Goal: Task Accomplishment & Management: Complete application form

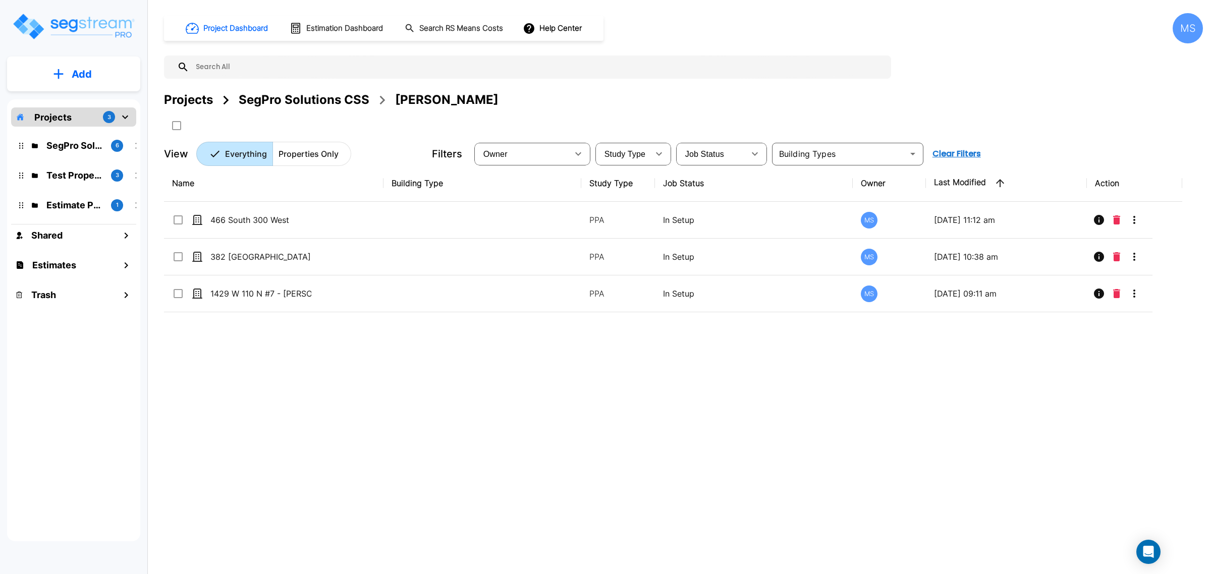
click at [309, 100] on div "SegPro Solutions CSS" at bounding box center [304, 100] width 131 height 18
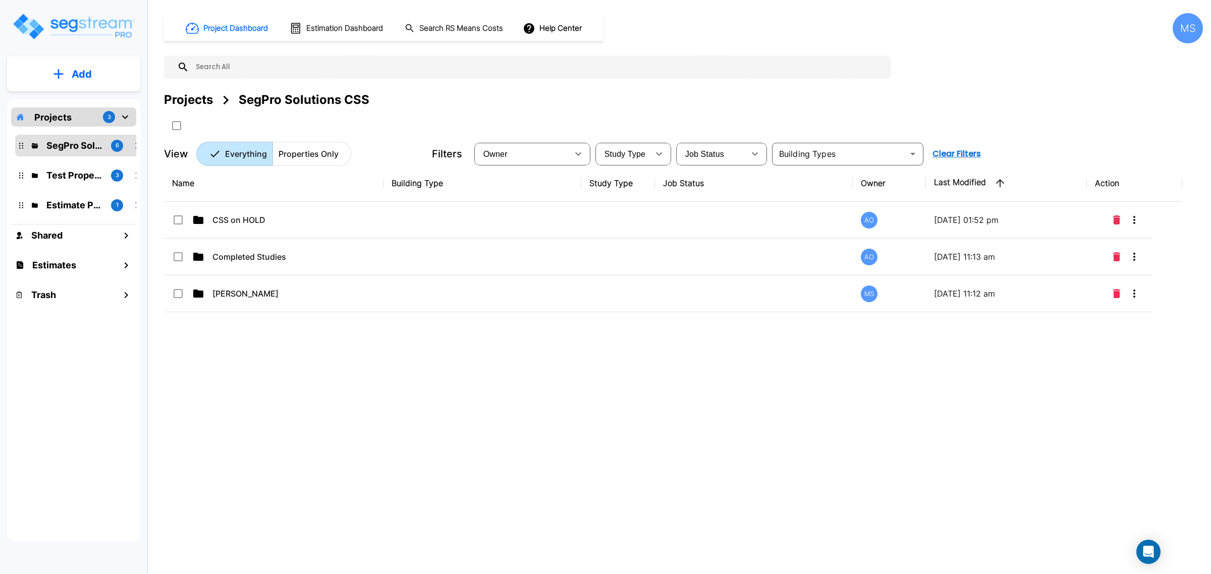
click at [112, 72] on button "Add" at bounding box center [73, 74] width 133 height 29
click at [89, 129] on p "Add Property" at bounding box center [79, 131] width 51 height 12
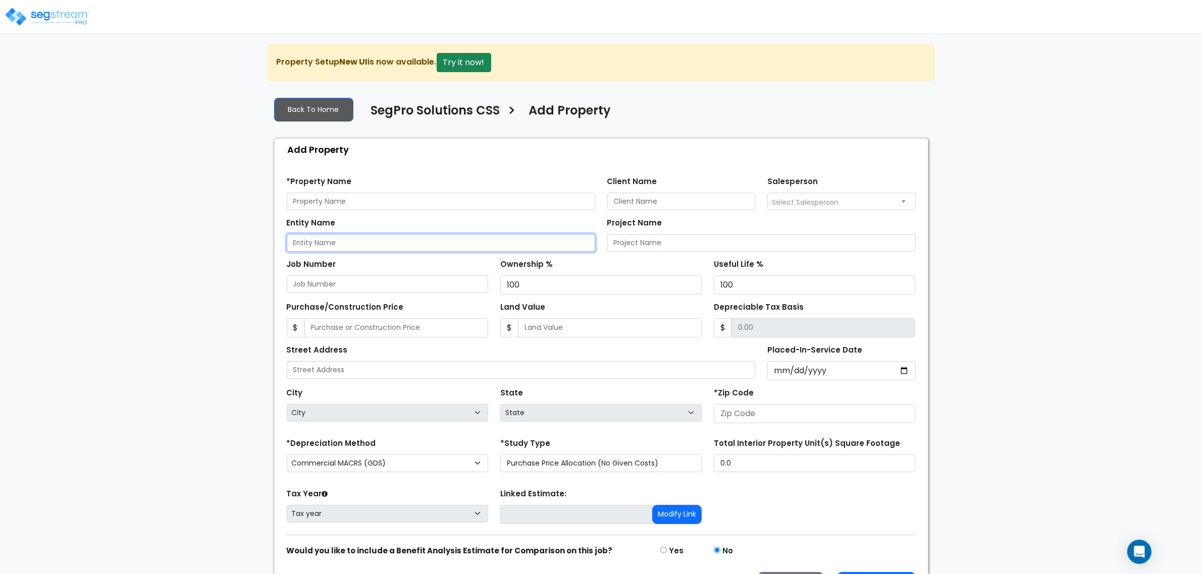
click at [358, 240] on input "Entity Name" at bounding box center [441, 243] width 308 height 18
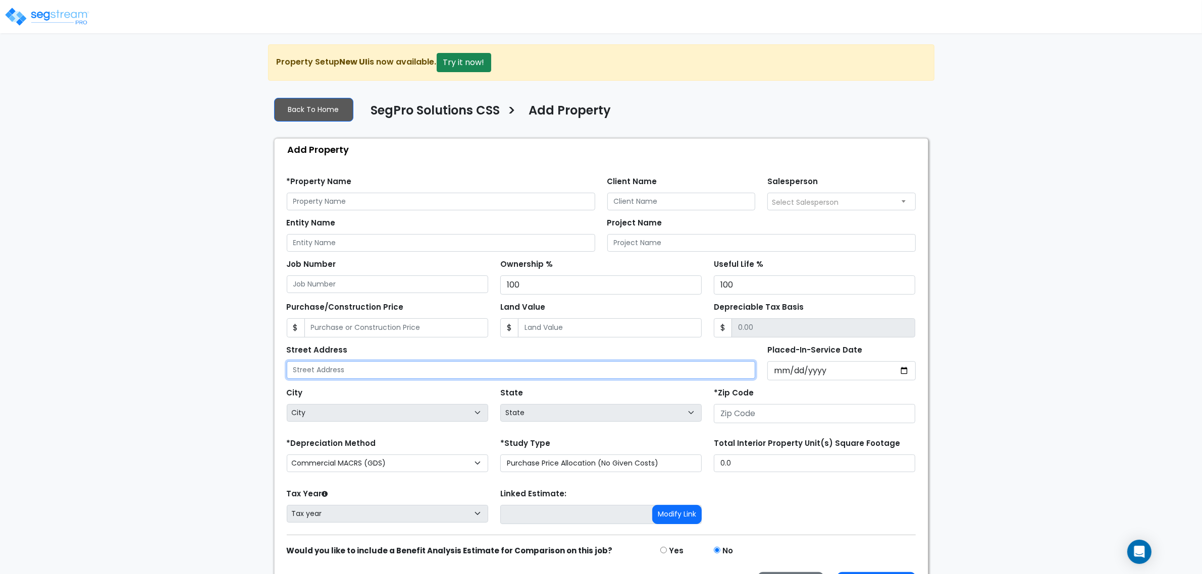
click at [394, 379] on input "text" at bounding box center [521, 370] width 469 height 18
type input "565 N Main St"
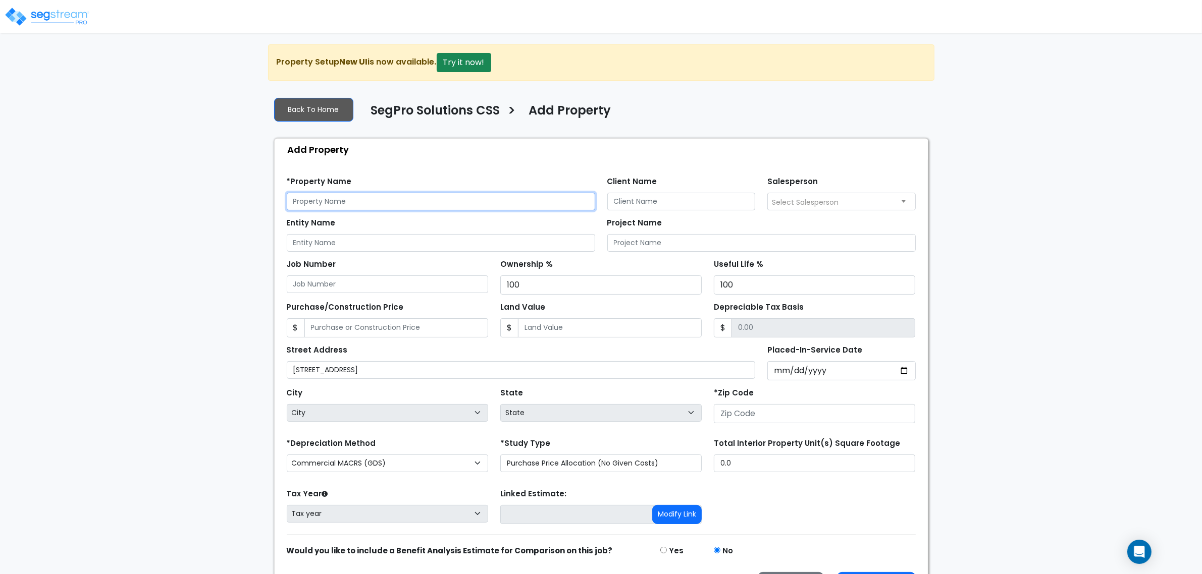
click at [453, 200] on input "text" at bounding box center [441, 202] width 308 height 18
paste input "565 N Main St"
type input "565 N Main St - Dave Morley"
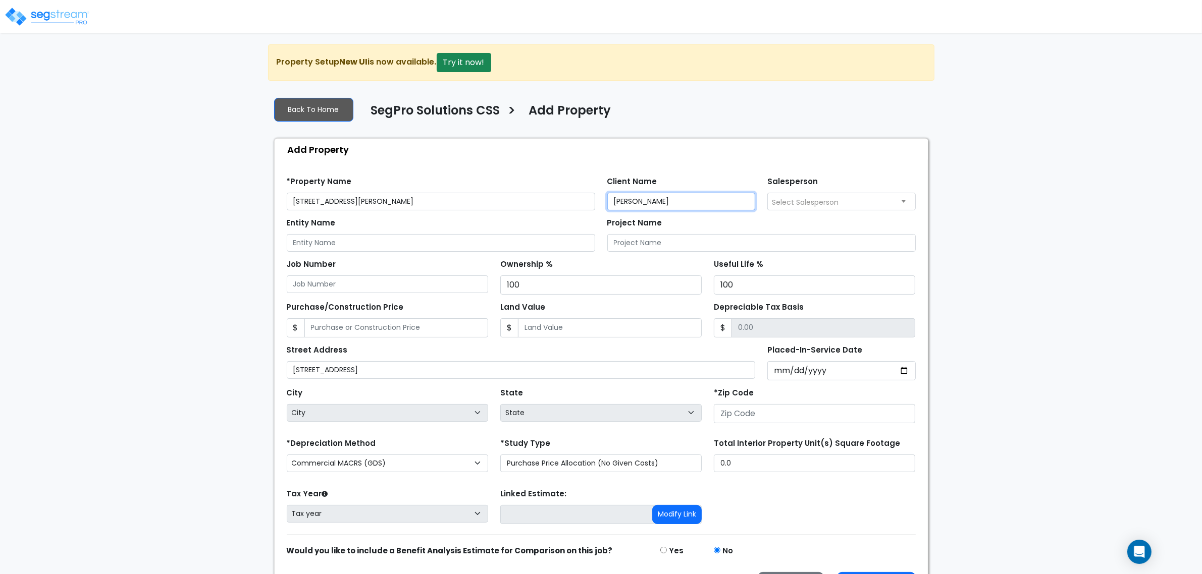
type input "Dave Morley"
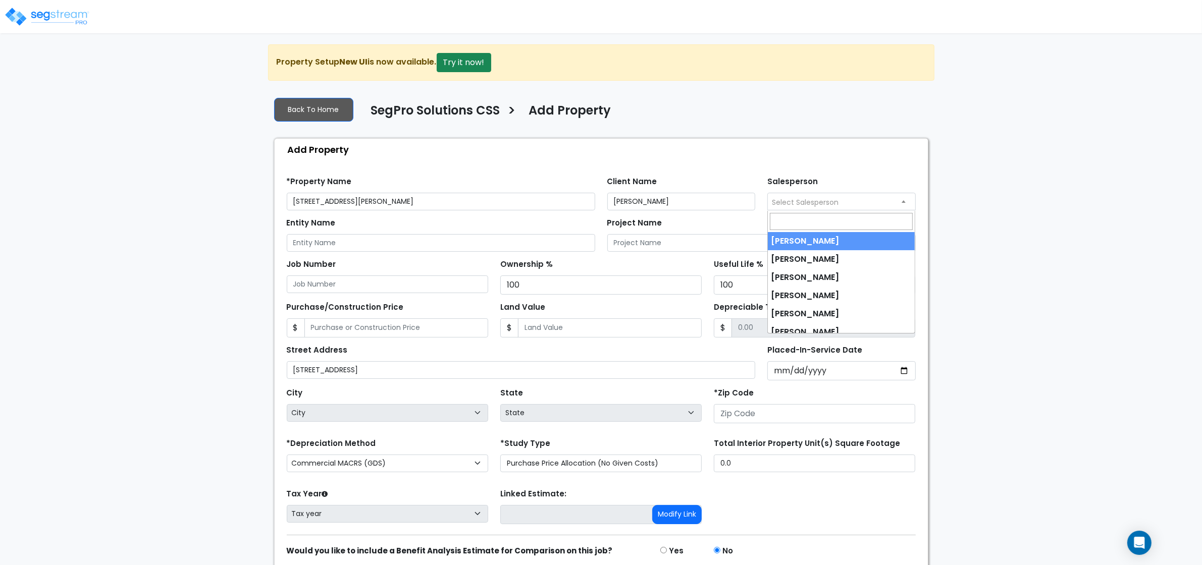
click at [786, 202] on span "Select Salesperson" at bounding box center [805, 202] width 67 height 10
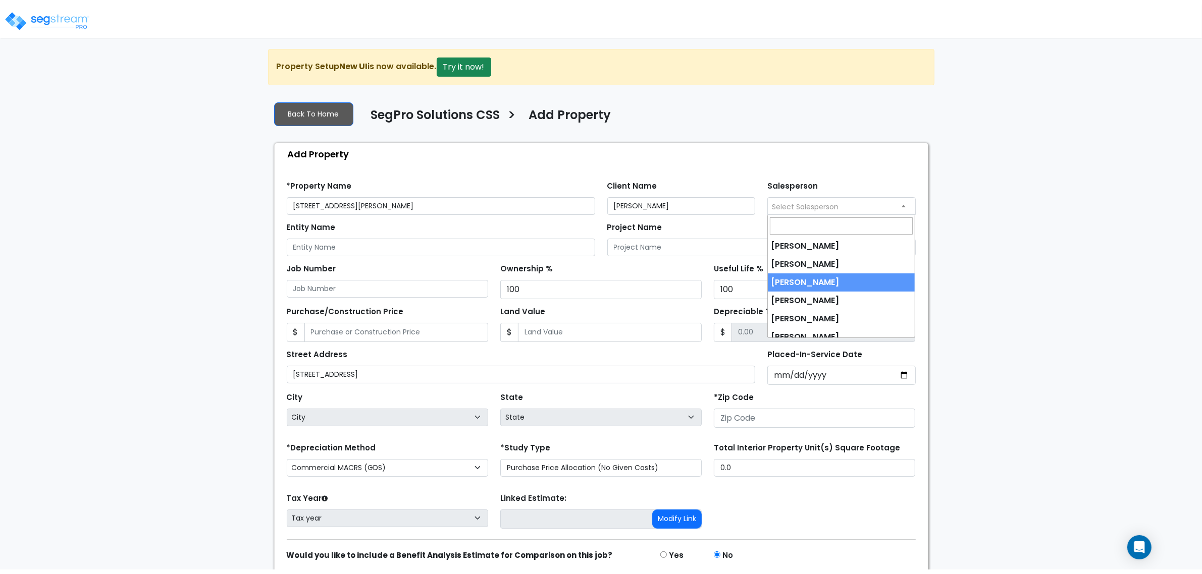
scroll to position [26, 0]
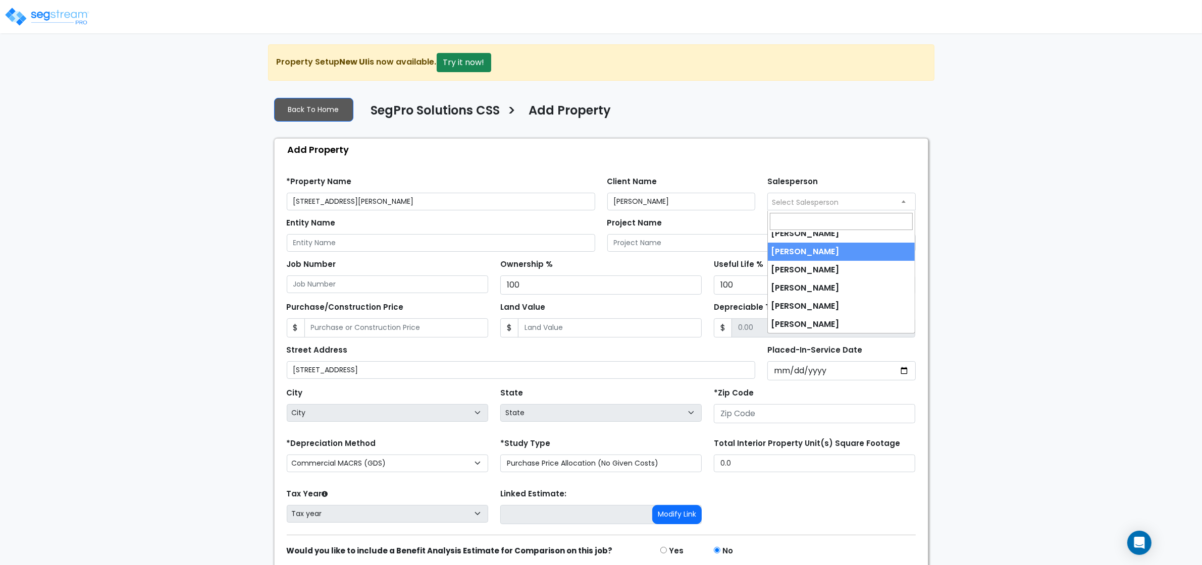
select select "173"
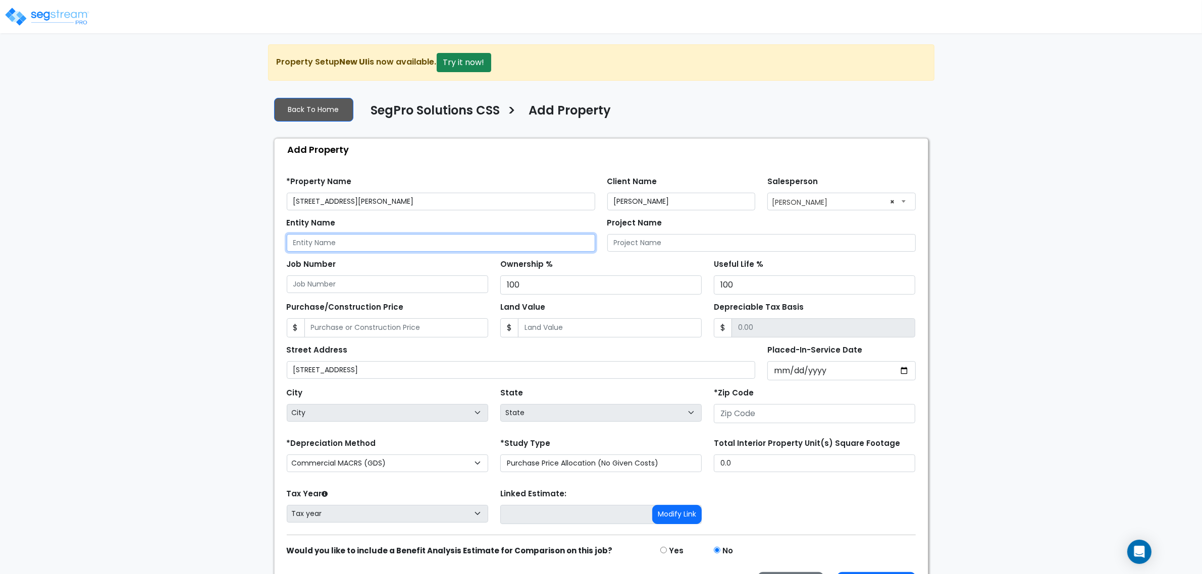
click at [455, 238] on input "Entity Name" at bounding box center [441, 243] width 308 height 18
click at [324, 250] on input "Entity Name" at bounding box center [441, 243] width 308 height 18
type input "East Mountain Commercial LLC"
click at [332, 330] on input "Purchase/Construction Price" at bounding box center [396, 327] width 184 height 19
click at [392, 332] on input "Purchase/Construction Price" at bounding box center [396, 327] width 184 height 19
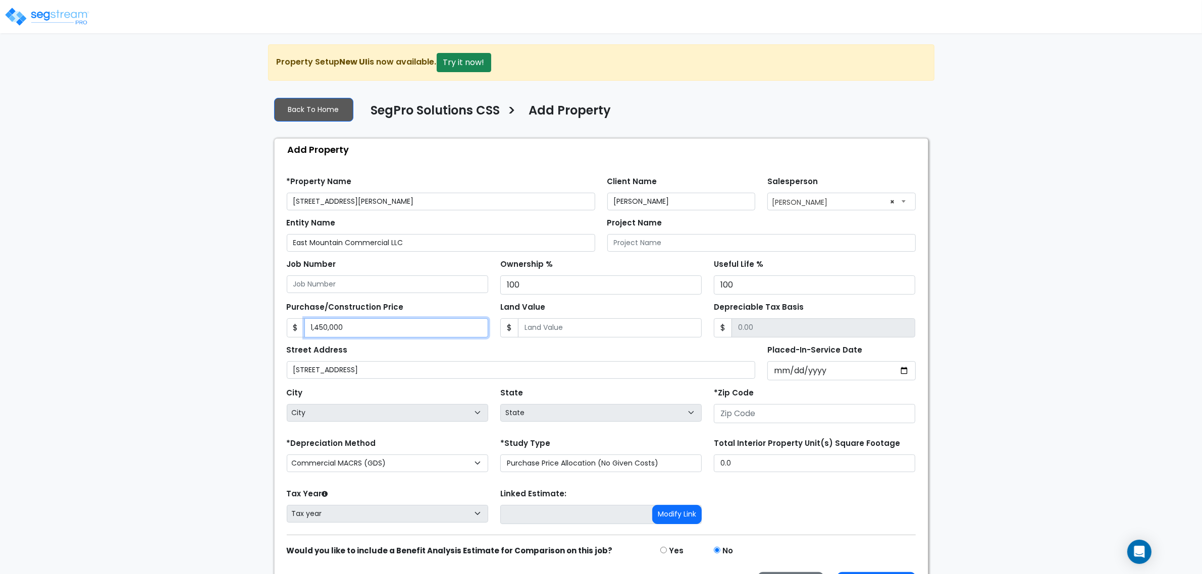
type input "1,450,000"
click at [790, 376] on input "Placed-In-Service Date" at bounding box center [841, 370] width 148 height 19
type input "2024-11-14"
select select "2024"
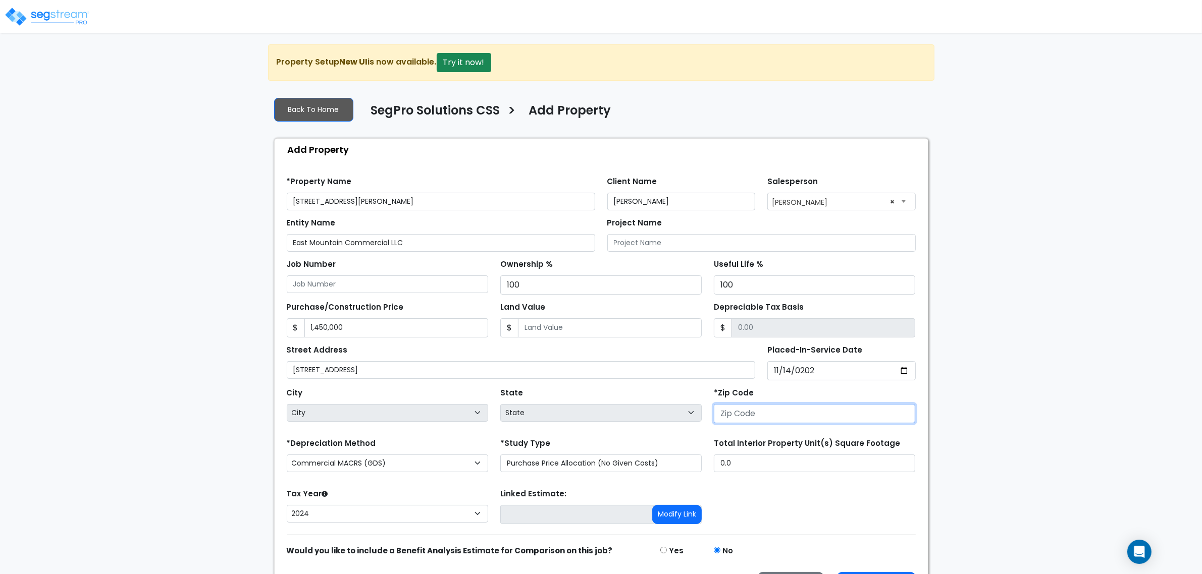
click at [748, 420] on input "number" at bounding box center [814, 413] width 201 height 19
type input "84"
select select "UT"
type input "84663"
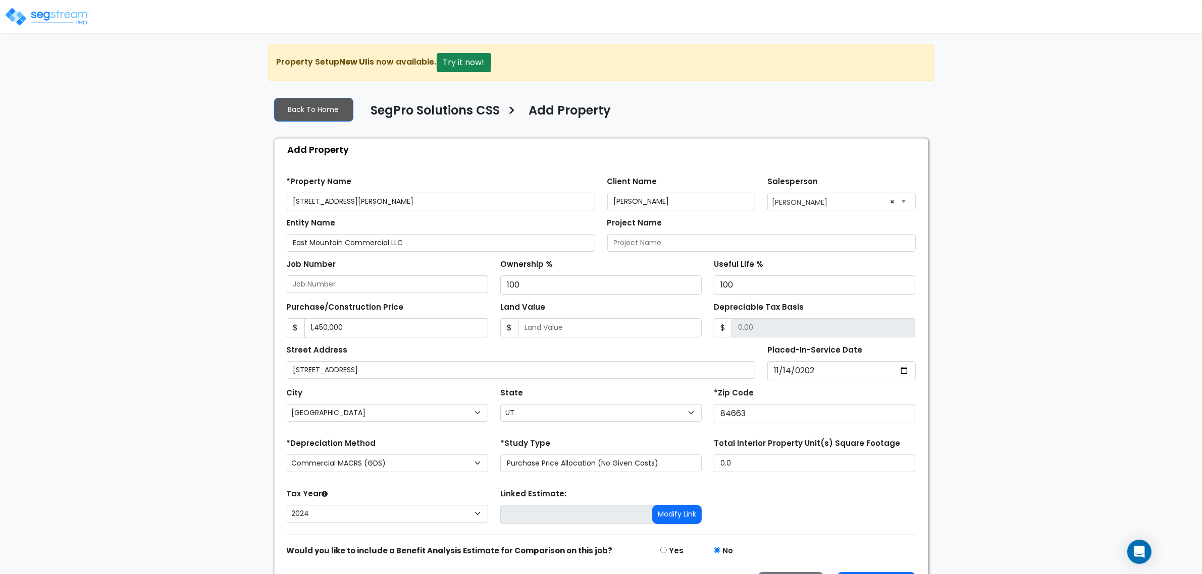
click at [588, 399] on div "State State National Average AB AK AL AR AZ BC CA CO CT DC DE FL GA HI" at bounding box center [600, 406] width 213 height 40
click at [739, 463] on input "0.0" at bounding box center [814, 464] width 201 height 18
type input "7,527"
click at [798, 502] on div "Tax Year Please Enter The Placed In Service Date First. 2026 2025 2024 Prior Ye…" at bounding box center [601, 507] width 641 height 40
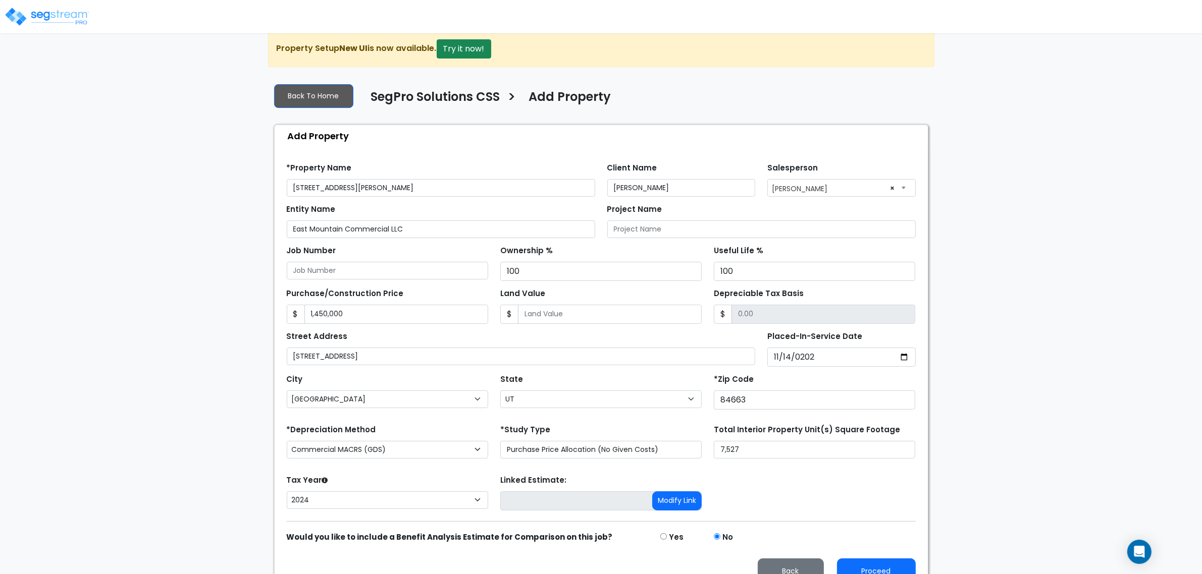
scroll to position [34, 0]
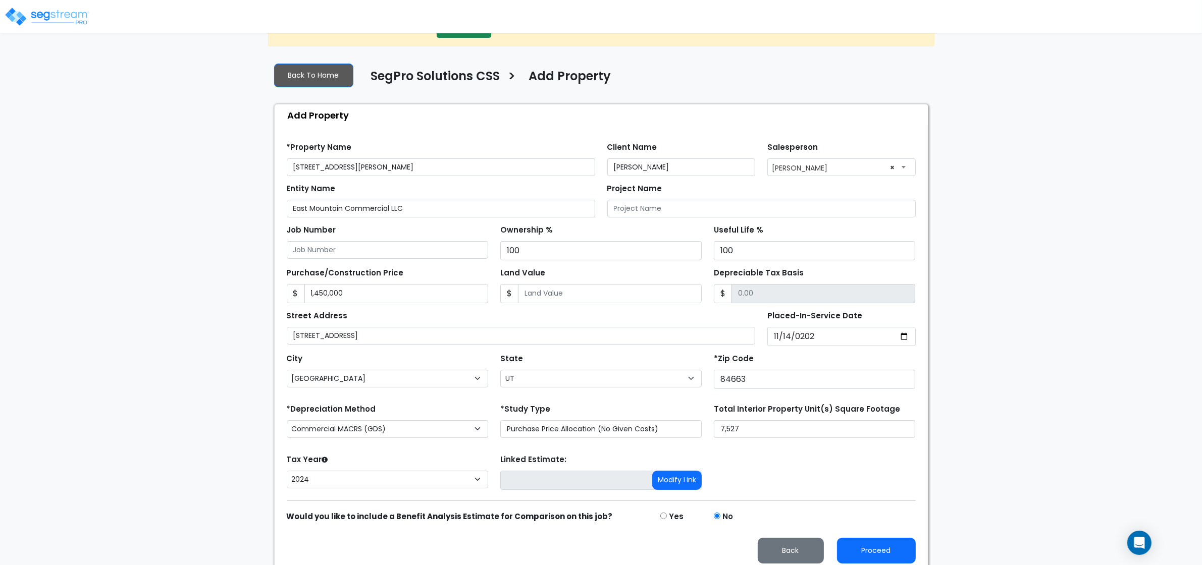
click at [823, 159] on span "× Nico Suazo" at bounding box center [841, 167] width 147 height 16
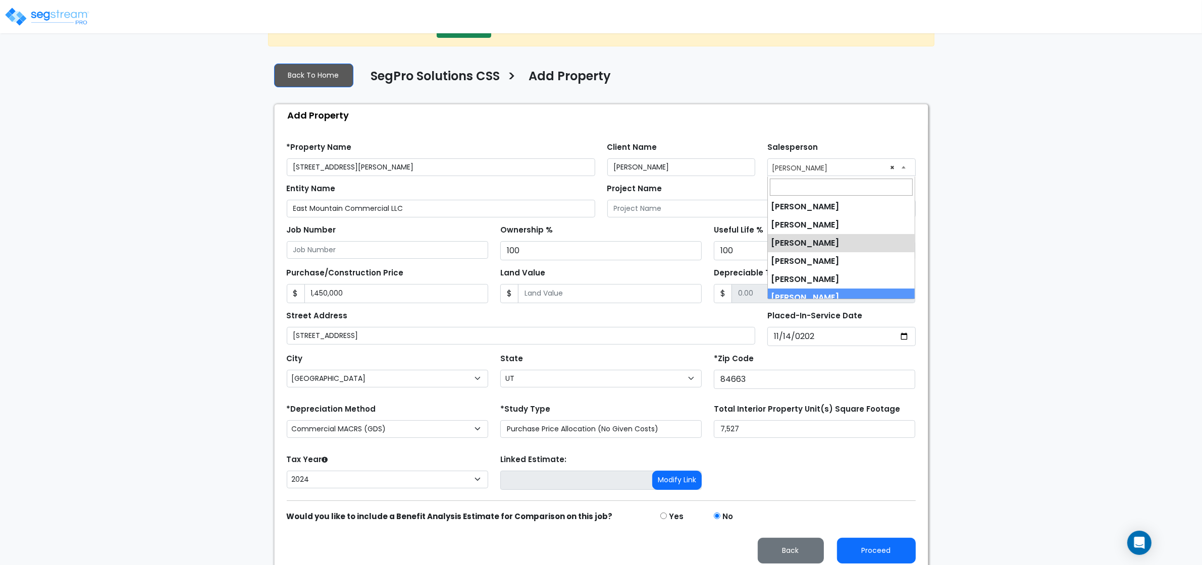
select select "190"
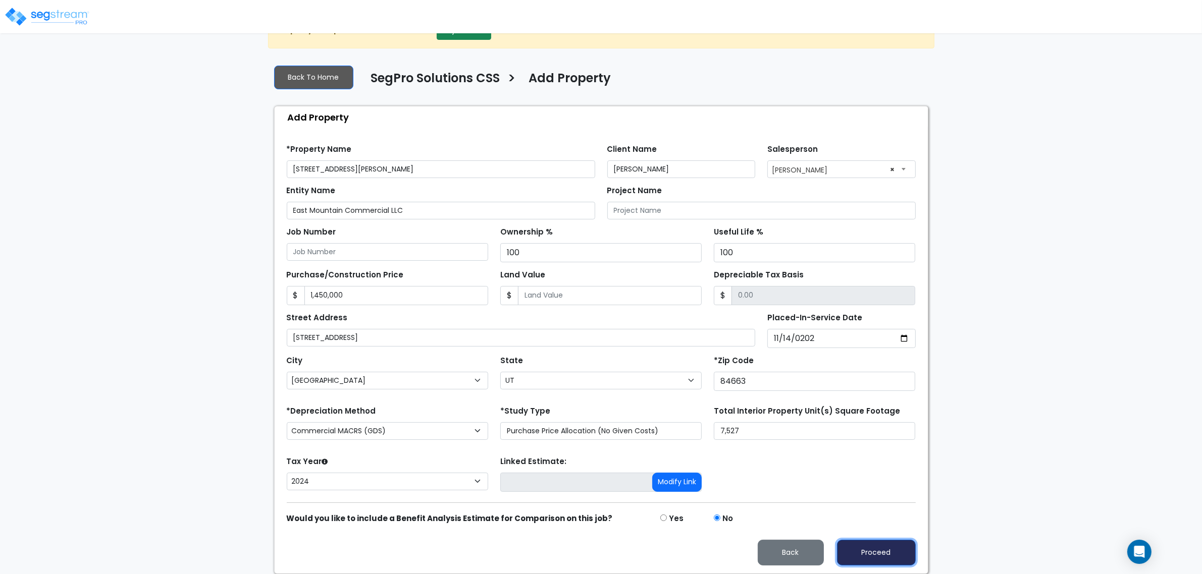
click at [872, 553] on button "Proceed" at bounding box center [876, 553] width 79 height 26
type input "1450000"
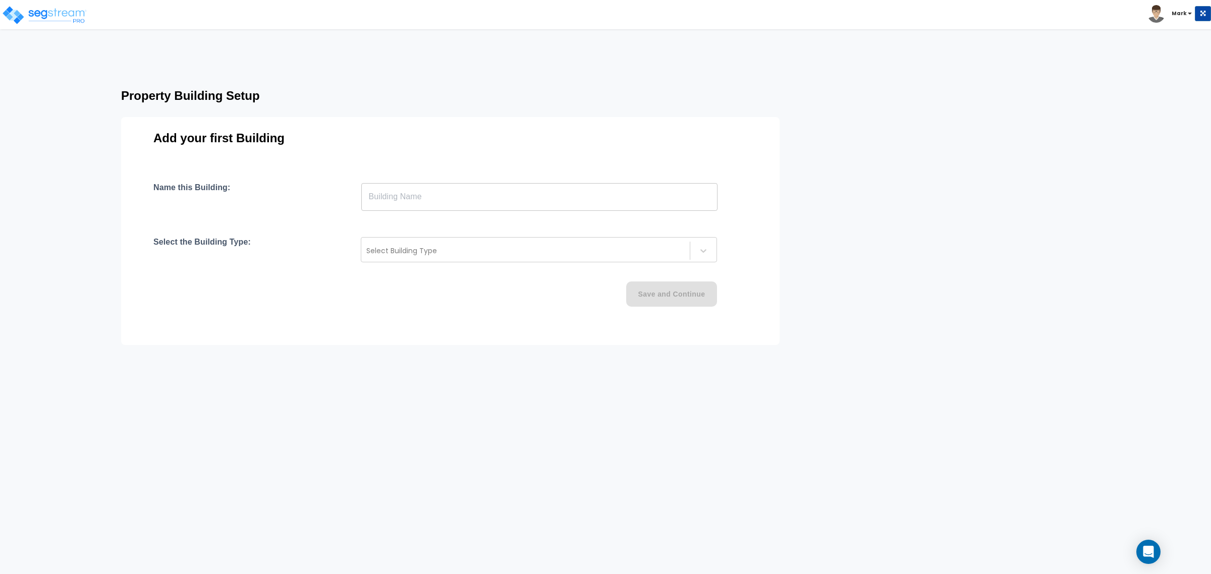
click at [415, 197] on input "text" at bounding box center [539, 197] width 356 height 28
paste input "text"
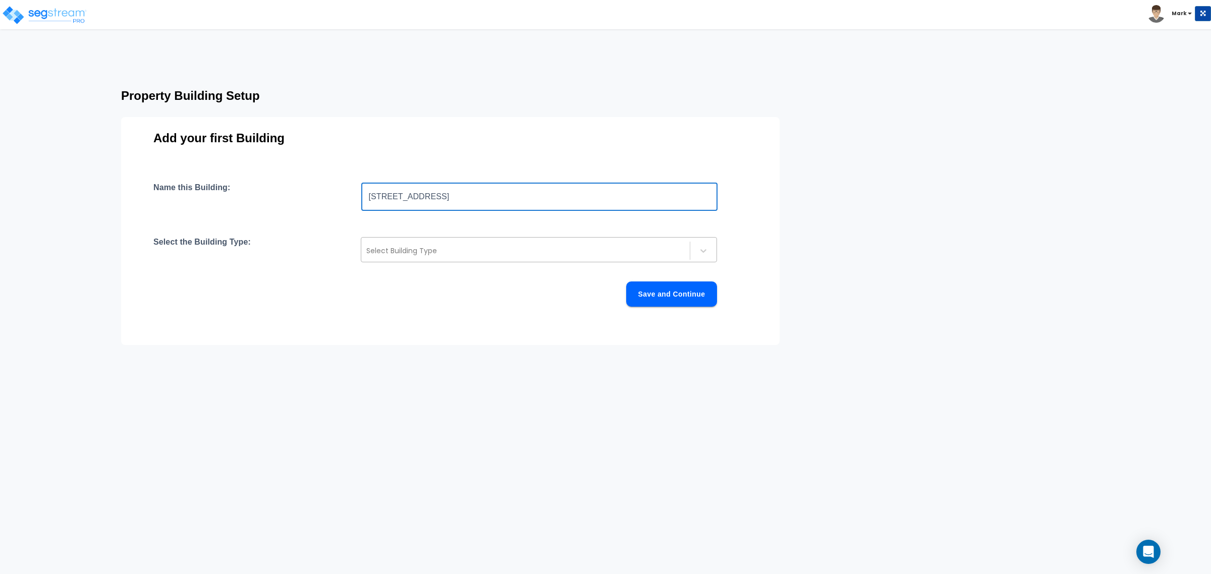
type input "565 N Main St"
click at [412, 256] on div at bounding box center [525, 251] width 318 height 12
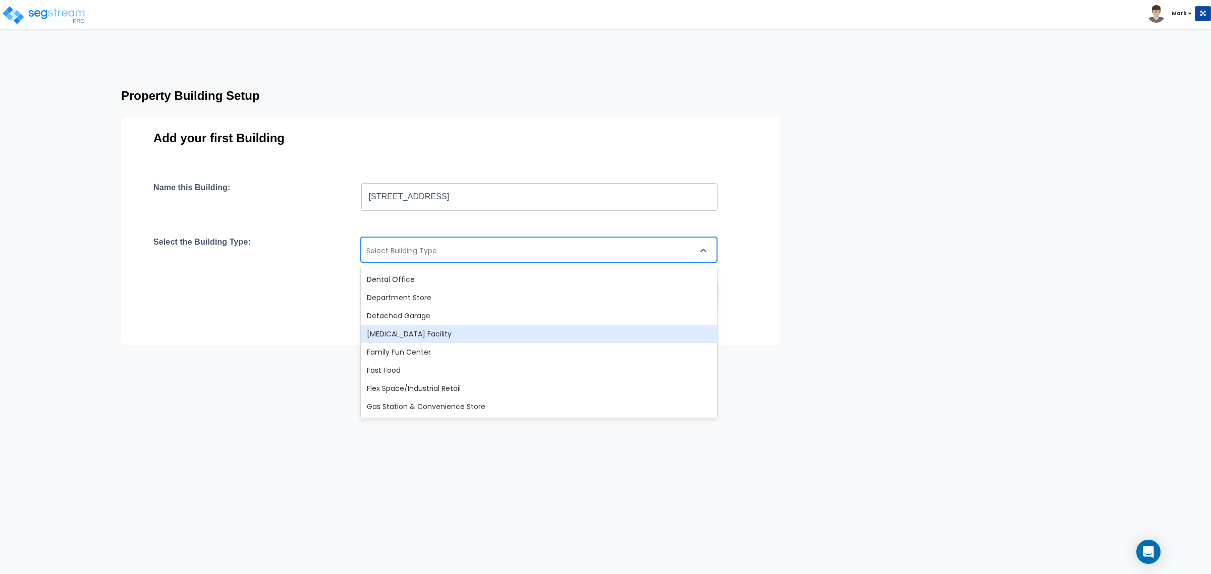
type input "f"
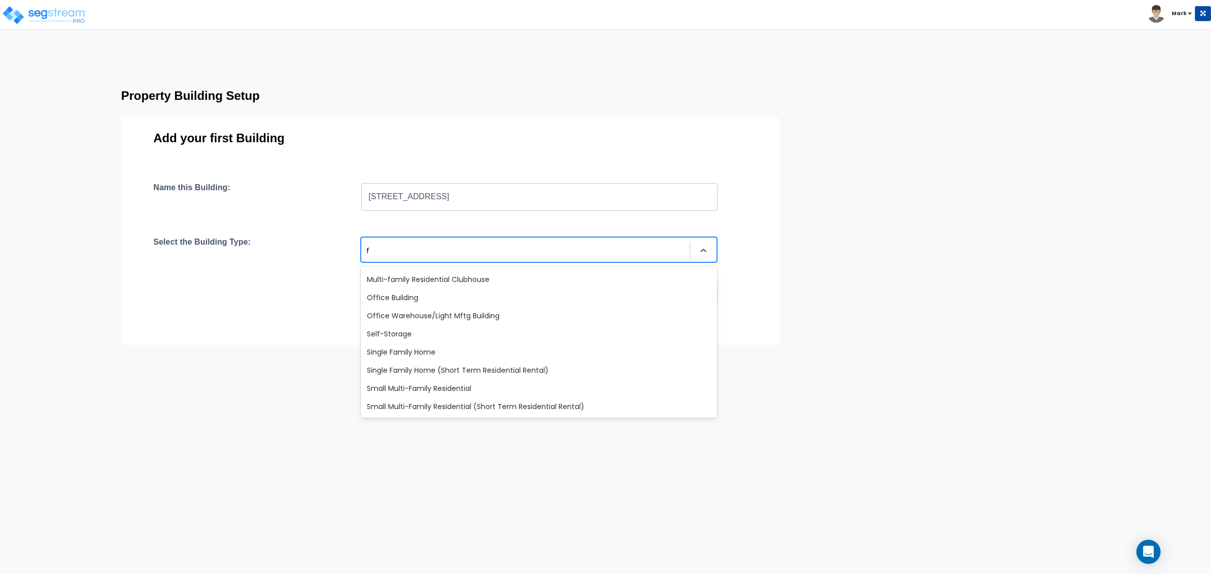
scroll to position [53, 0]
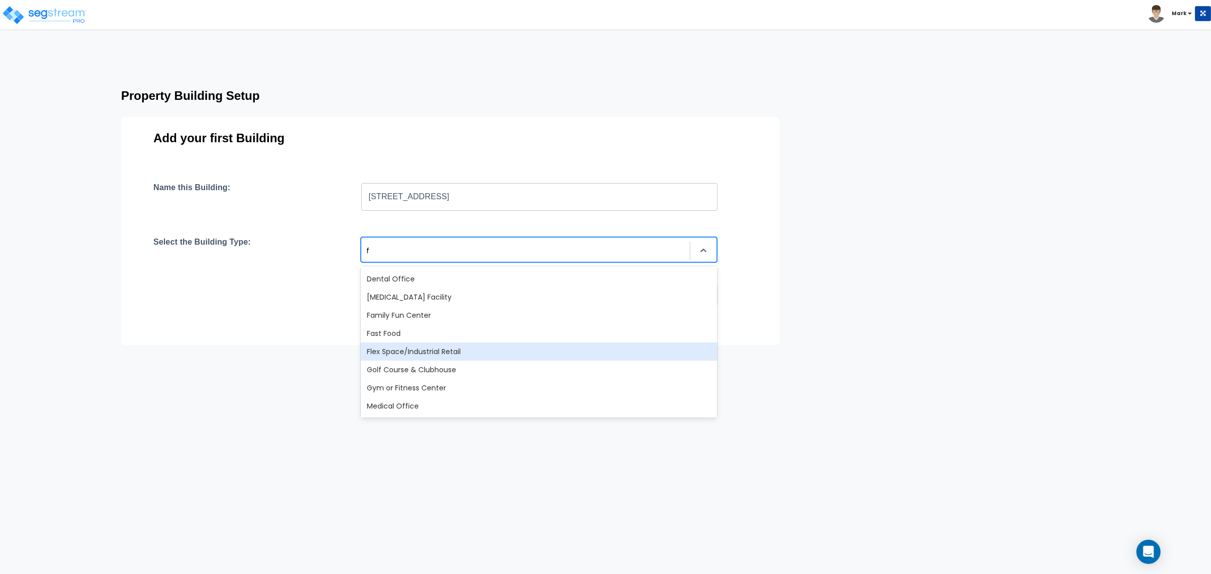
click at [416, 357] on div "Flex Space/Industrial Retail" at bounding box center [539, 352] width 356 height 18
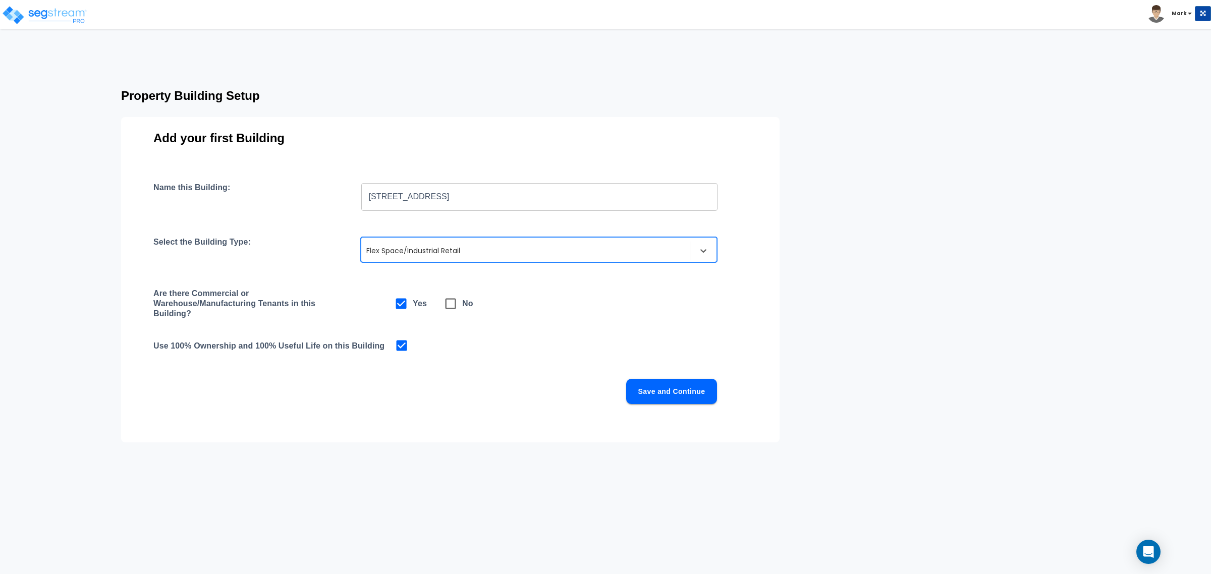
click at [666, 390] on button "Save and Continue" at bounding box center [671, 391] width 91 height 25
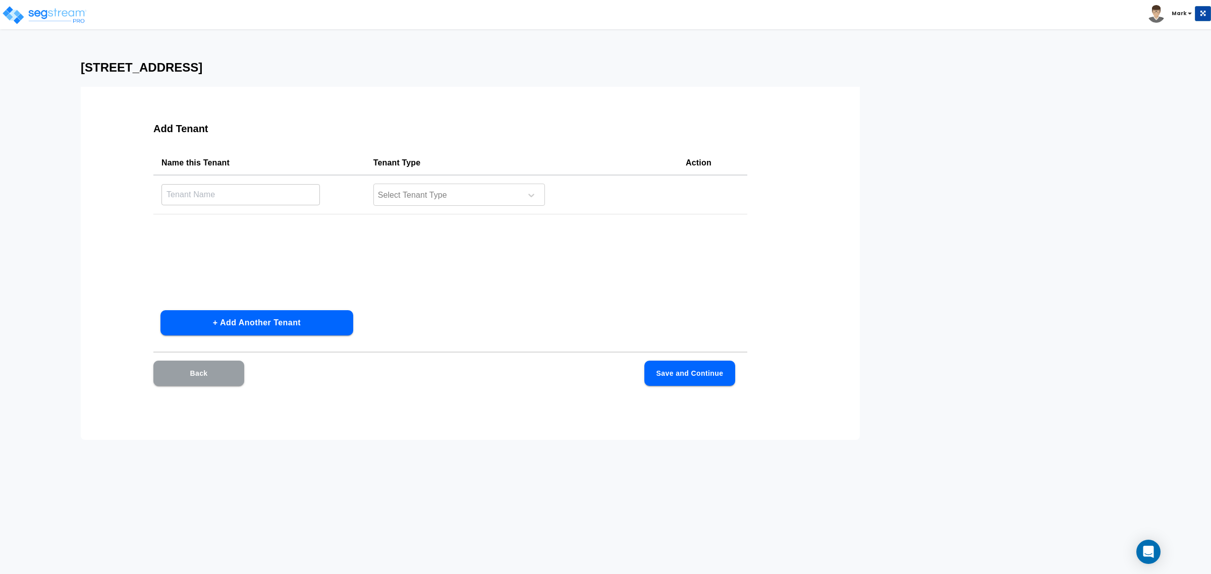
click at [209, 374] on button "Back" at bounding box center [198, 373] width 91 height 25
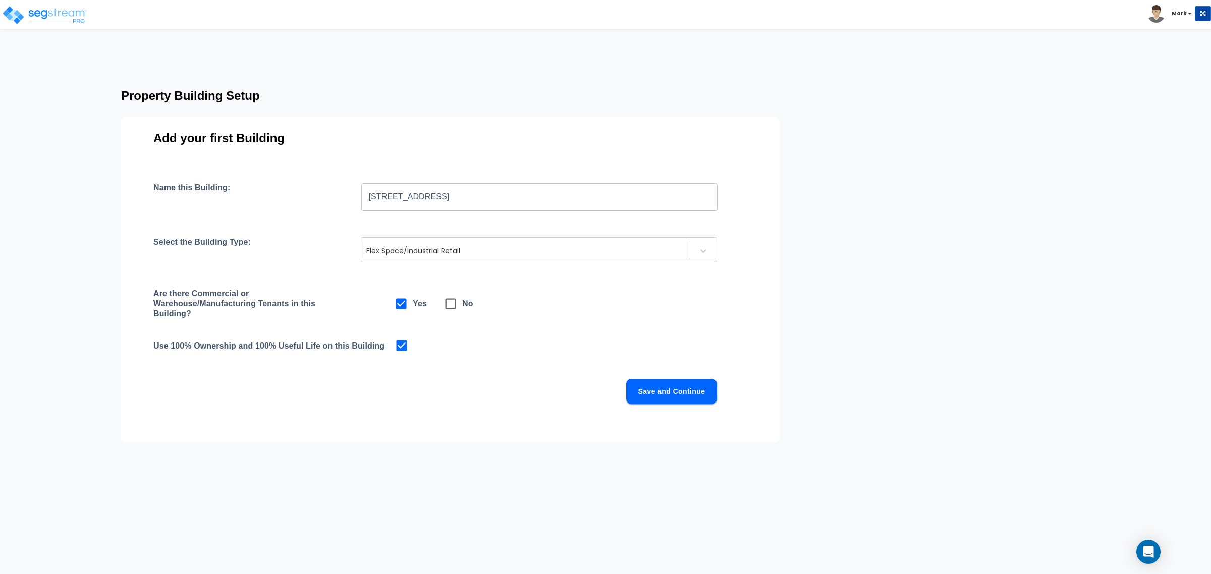
click at [666, 396] on button "Save and Continue" at bounding box center [671, 391] width 91 height 25
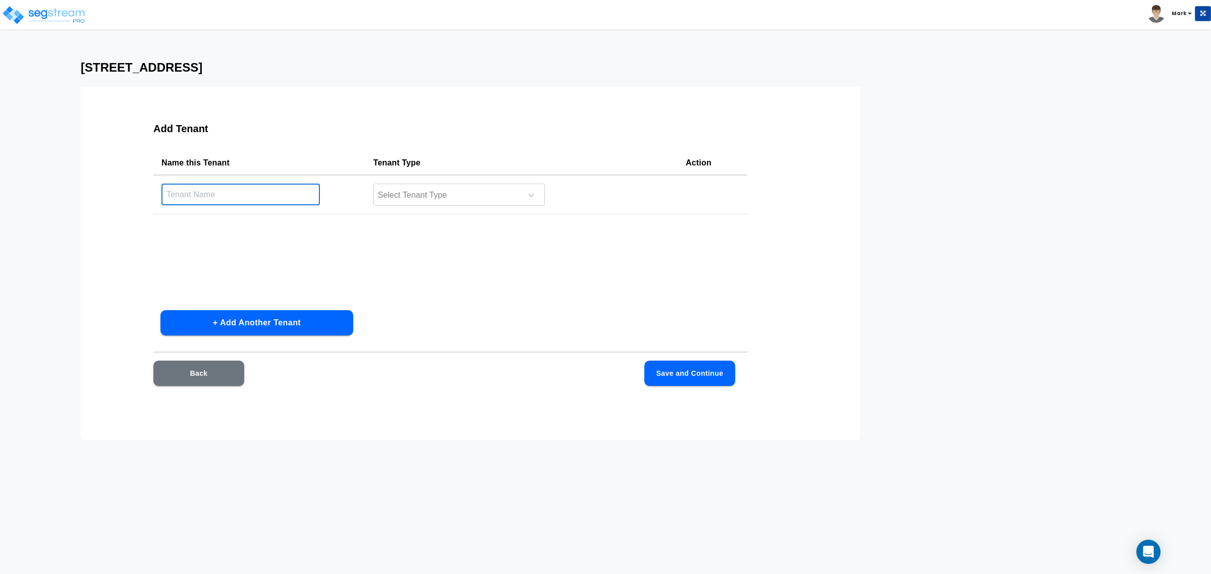
click at [249, 193] on input "text" at bounding box center [241, 195] width 158 height 22
paste input "565 N Main St"
type input "565 N Main St"
click at [419, 192] on div at bounding box center [446, 196] width 138 height 14
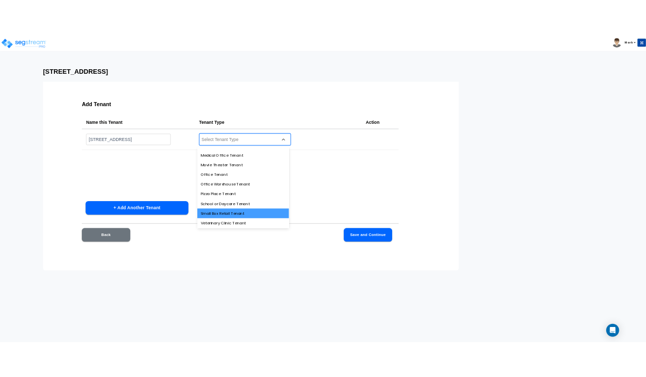
scroll to position [379, 0]
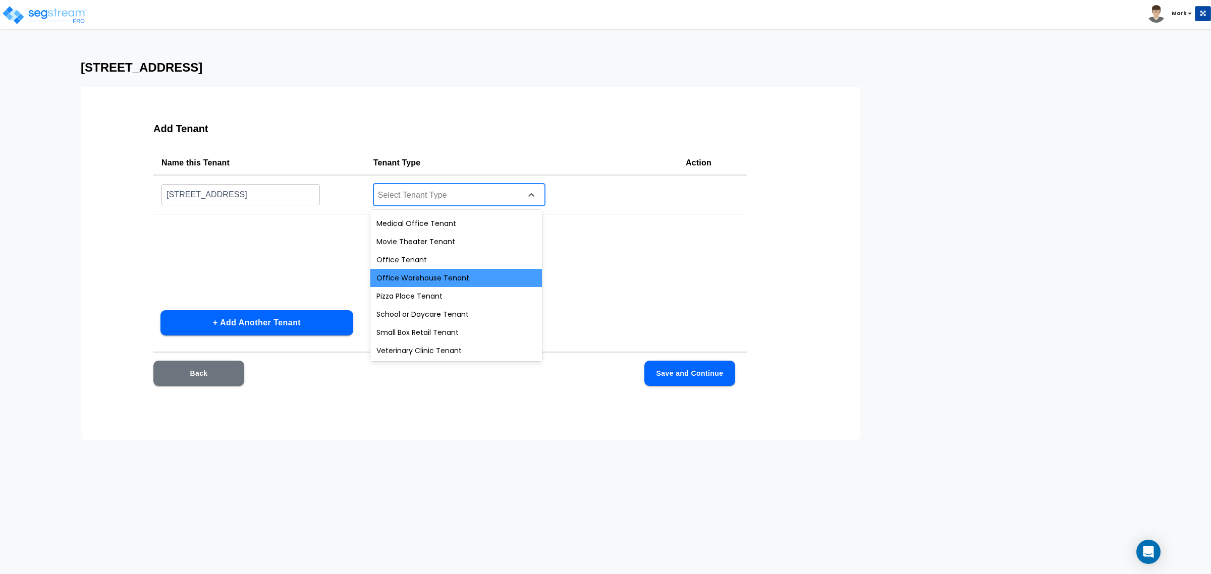
click at [446, 278] on div "Office Warehouse Tenant" at bounding box center [456, 278] width 172 height 18
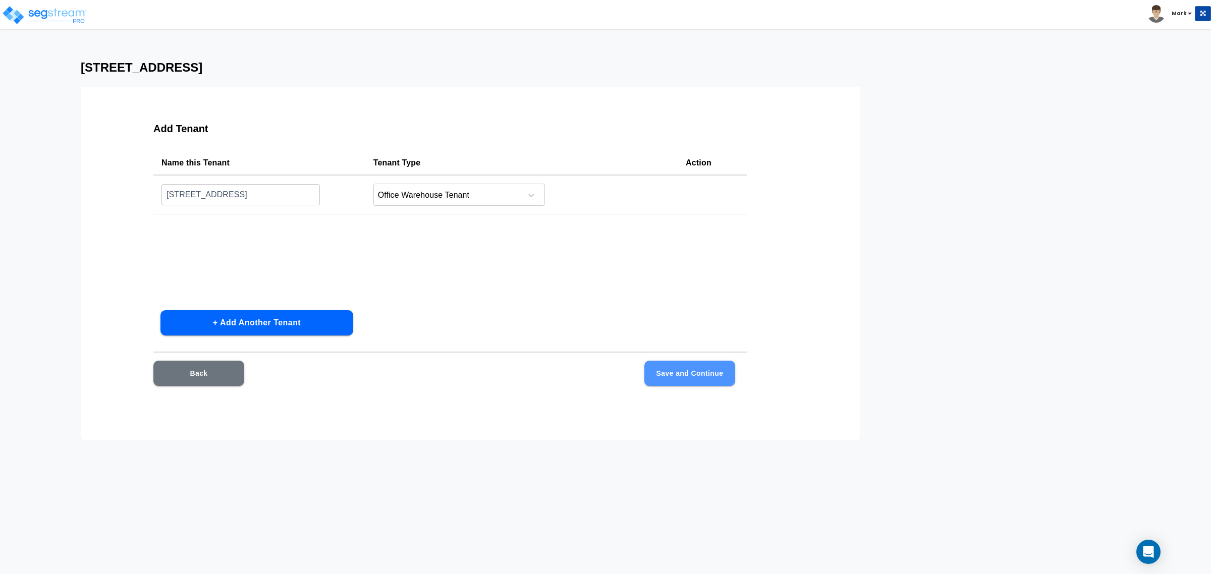
click at [674, 371] on button "Save and Continue" at bounding box center [690, 373] width 91 height 25
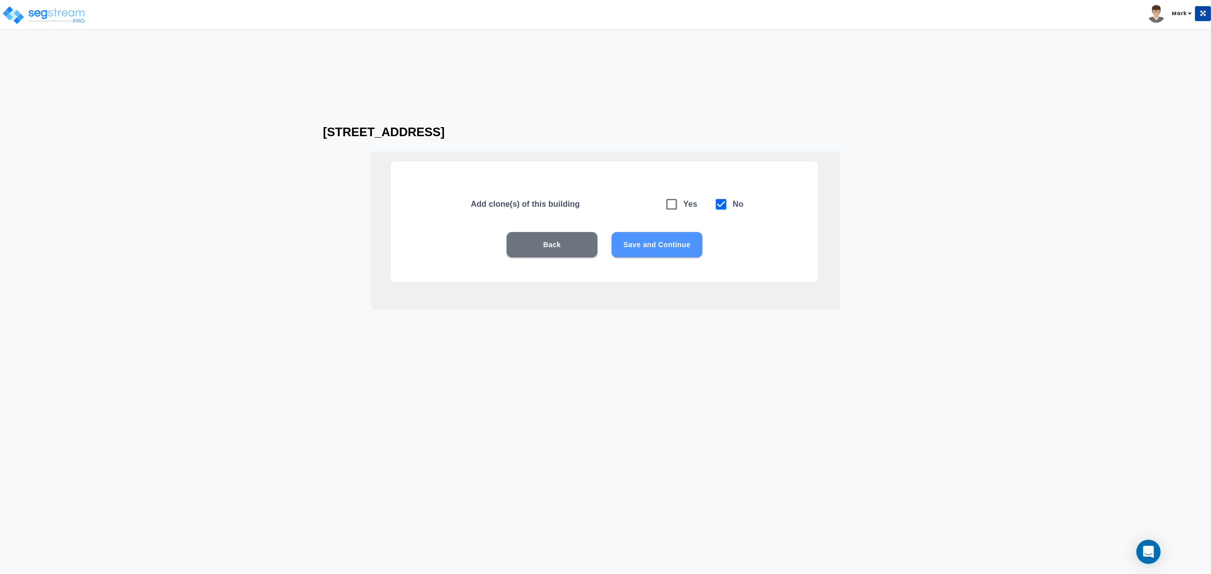
click at [645, 252] on button "Save and Continue" at bounding box center [657, 244] width 91 height 25
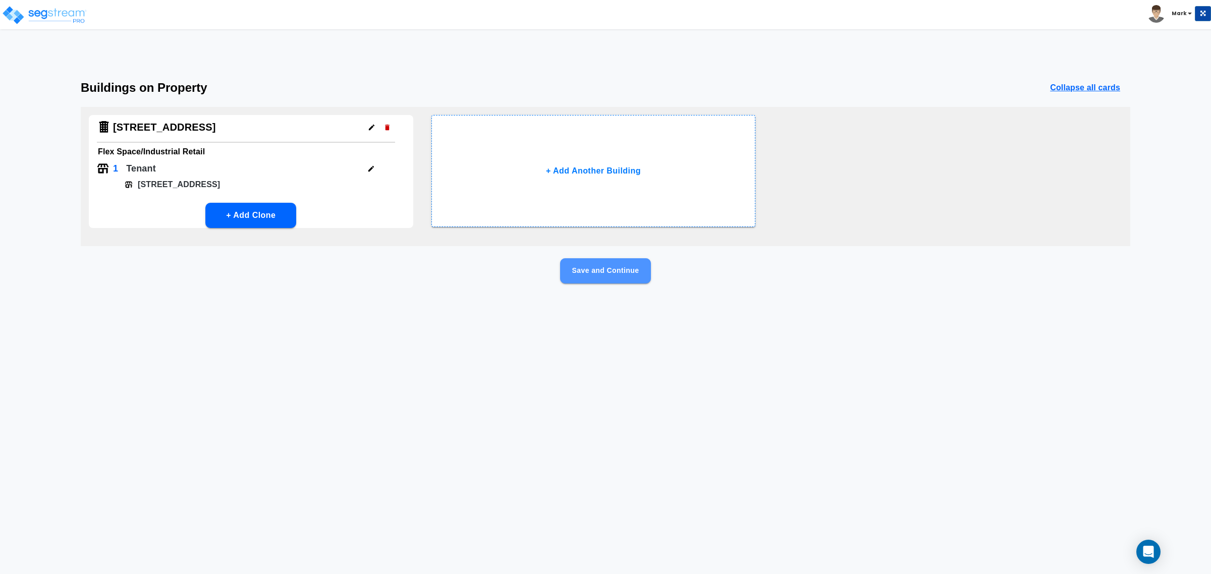
click at [601, 274] on button "Save and Continue" at bounding box center [605, 270] width 91 height 25
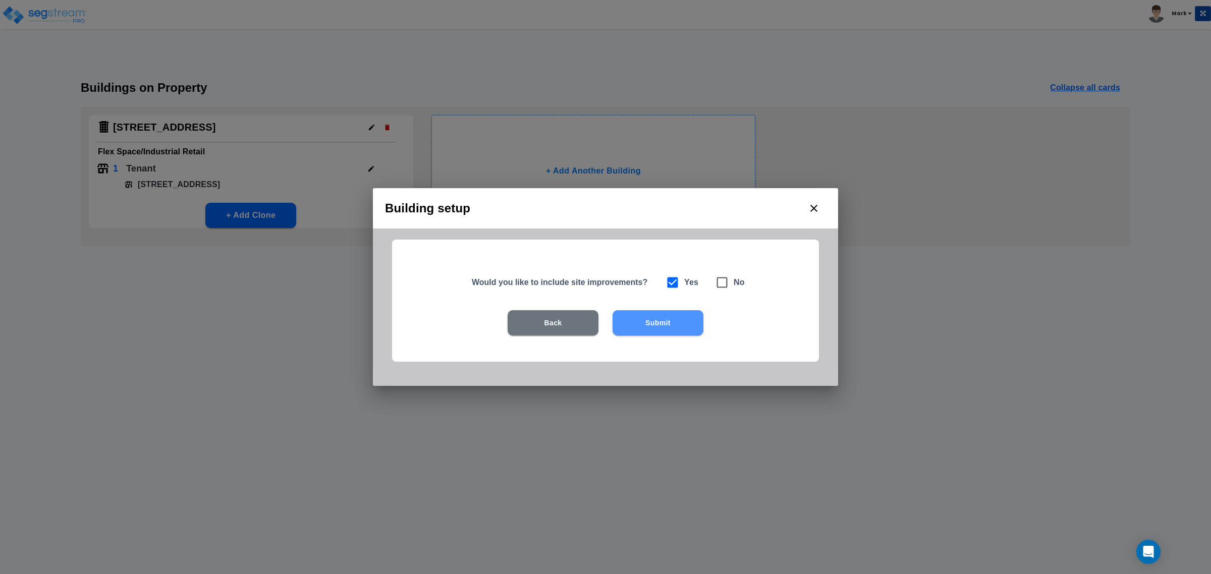
click at [674, 324] on button "Submit" at bounding box center [658, 322] width 91 height 25
